Goal: Communication & Community: Answer question/provide support

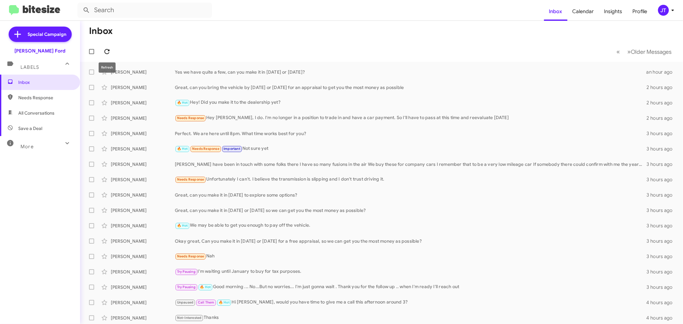
click at [106, 53] on icon at bounding box center [107, 52] width 8 height 8
click at [108, 51] on icon at bounding box center [106, 51] width 5 height 5
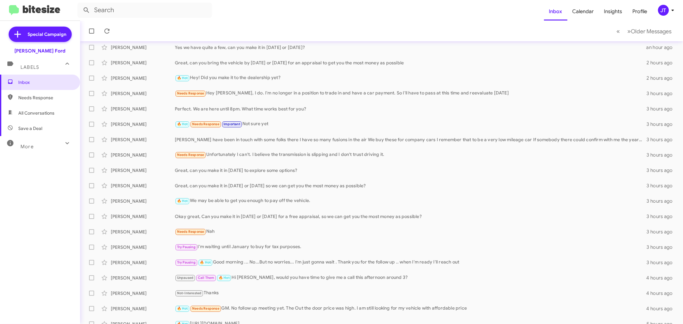
scroll to position [36, 0]
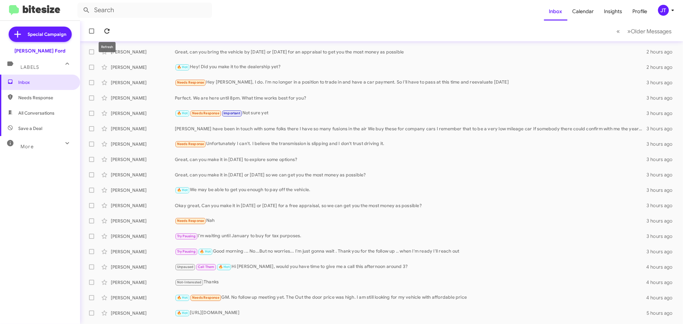
click at [108, 30] on icon at bounding box center [106, 31] width 5 height 5
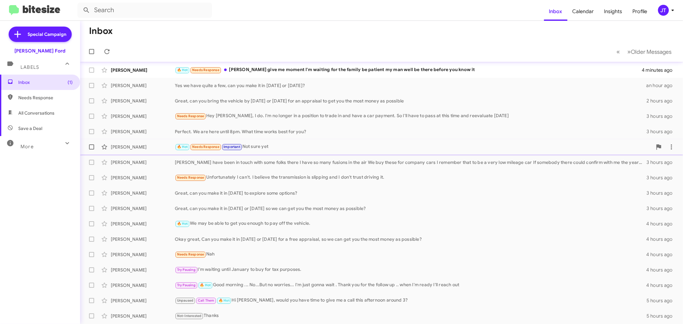
scroll to position [0, 0]
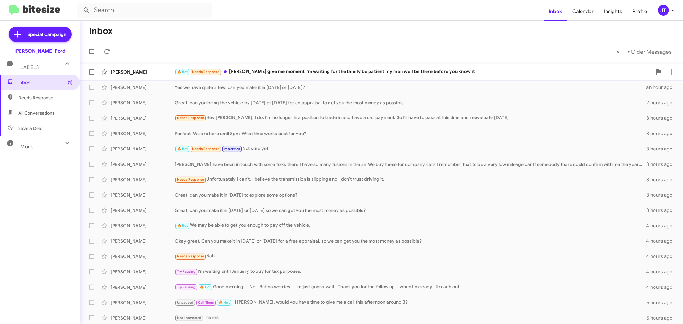
click at [345, 75] on div "🔥 Hot Needs Response [PERSON_NAME] give me moment I'm waiting for the family be…" at bounding box center [414, 71] width 478 height 7
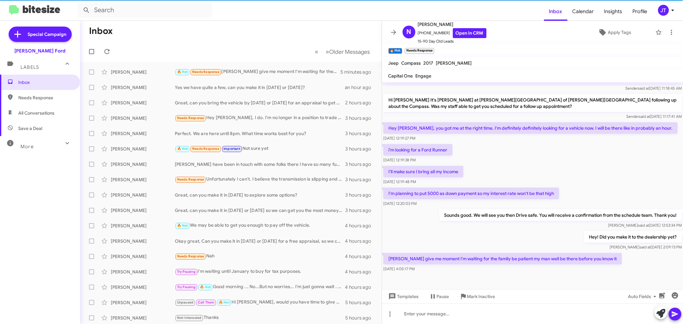
scroll to position [350, 0]
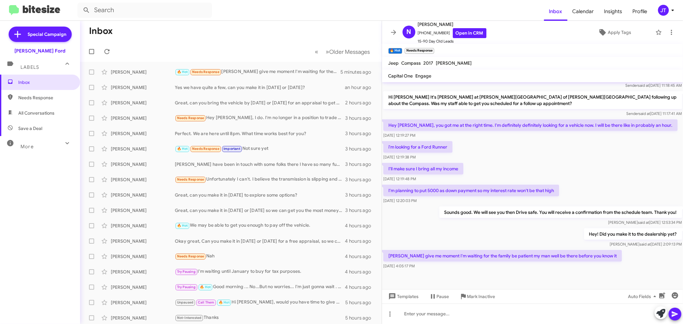
click at [416, 250] on p "[PERSON_NAME] give me moment I'm waiting for the family be patient my man well …" at bounding box center [503, 256] width 239 height 12
copy p "[PERSON_NAME] give me moment I'm waiting for the family be patient my man well …"
click at [479, 227] on div "Hey! Did you make it to the dealership yet? [PERSON_NAME] said at [DATE] 2:09:1…" at bounding box center [533, 238] width 302 height 22
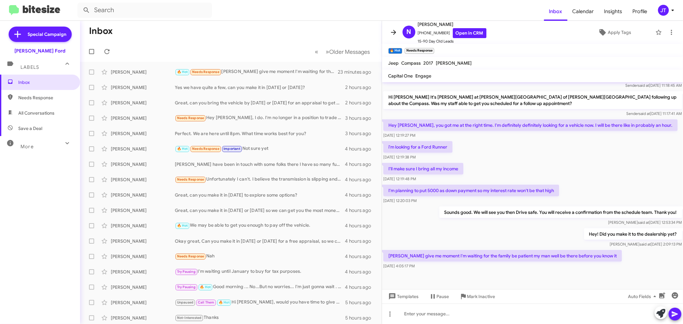
click at [396, 31] on icon at bounding box center [394, 33] width 8 height 8
